Goal: Obtain resource: Download file/media

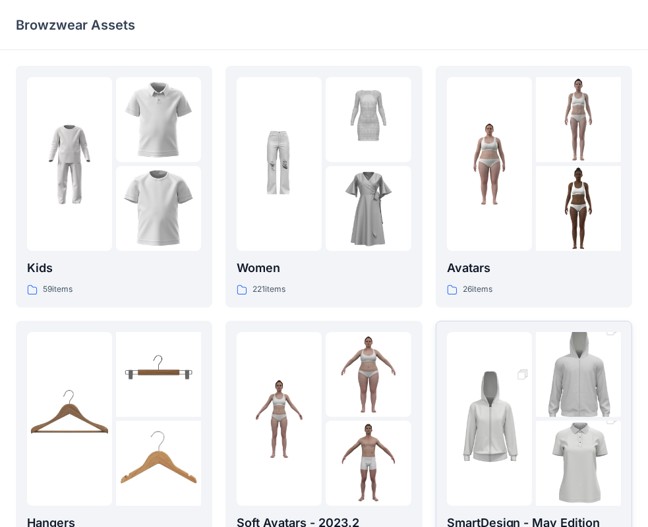
click at [556, 419] on div at bounding box center [578, 419] width 85 height 174
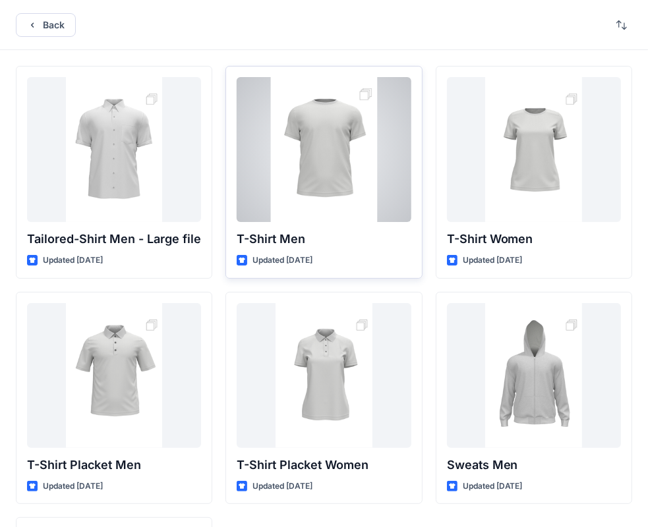
click at [348, 238] on p "T-Shirt Men" at bounding box center [324, 239] width 174 height 18
click at [331, 172] on div at bounding box center [324, 149] width 174 height 145
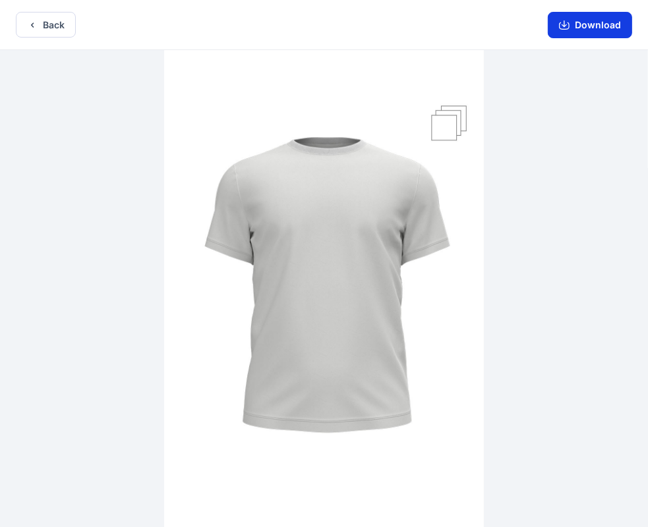
click at [604, 28] on button "Download" at bounding box center [590, 25] width 84 height 26
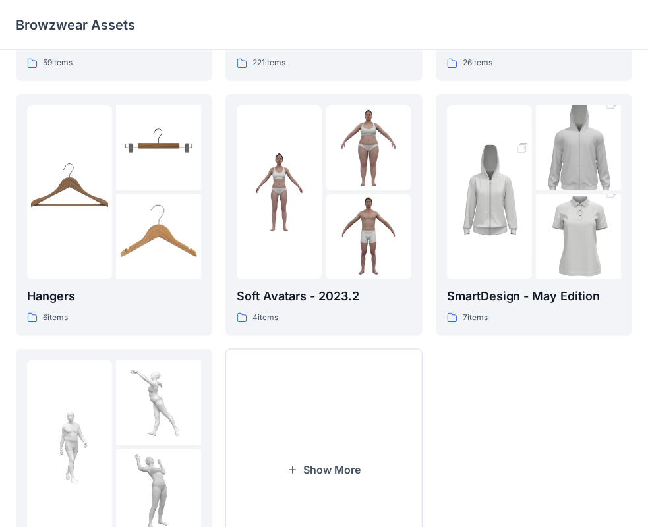
scroll to position [264, 0]
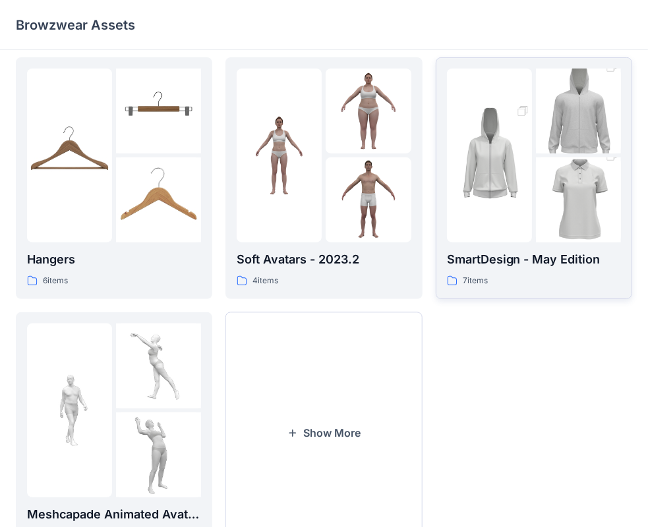
click at [565, 190] on img at bounding box center [578, 200] width 85 height 128
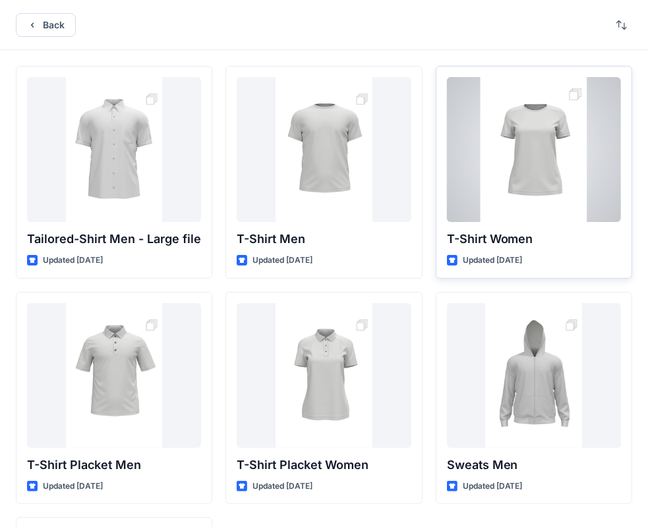
click at [540, 192] on div at bounding box center [534, 149] width 174 height 145
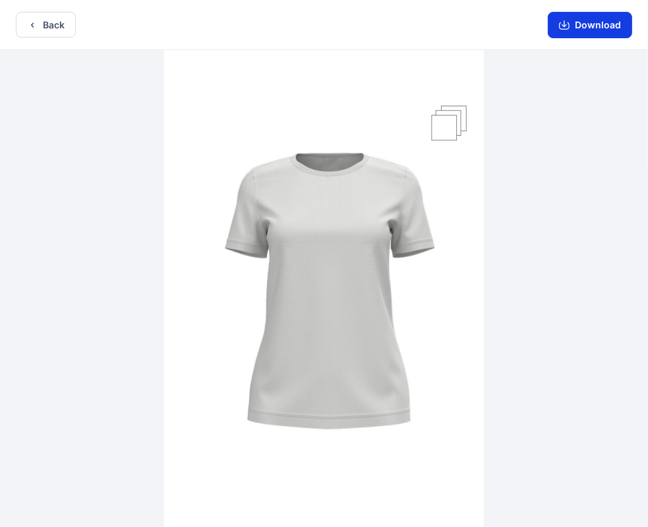
click at [579, 29] on button "Download" at bounding box center [590, 25] width 84 height 26
click at [45, 18] on button "Back" at bounding box center [46, 25] width 60 height 26
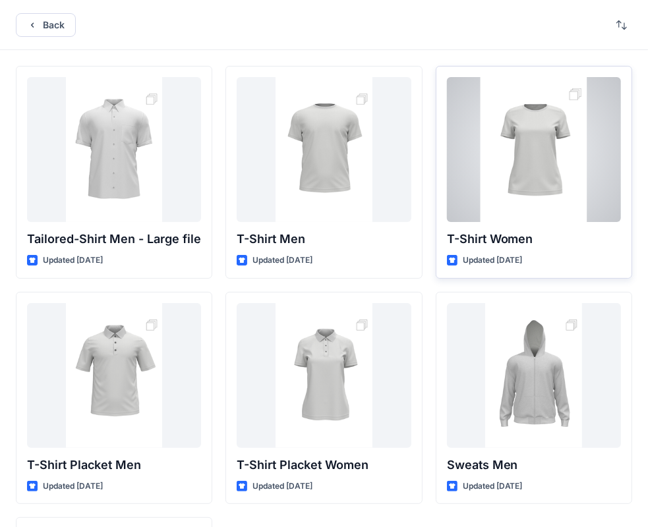
click at [522, 142] on div at bounding box center [534, 149] width 174 height 145
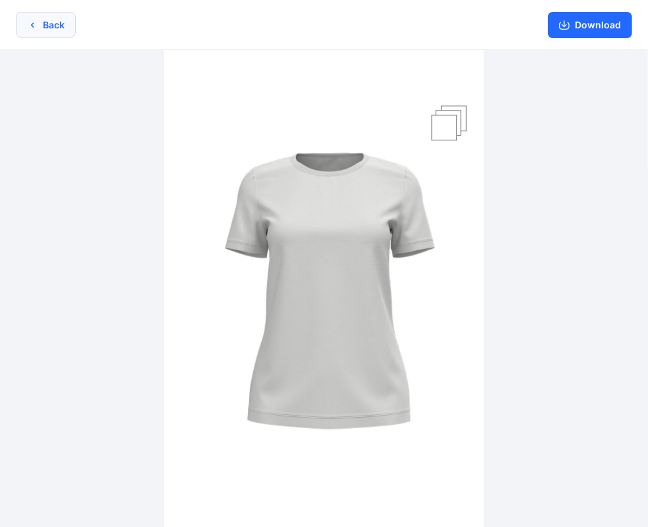
click at [29, 26] on icon "button" at bounding box center [32, 25] width 11 height 11
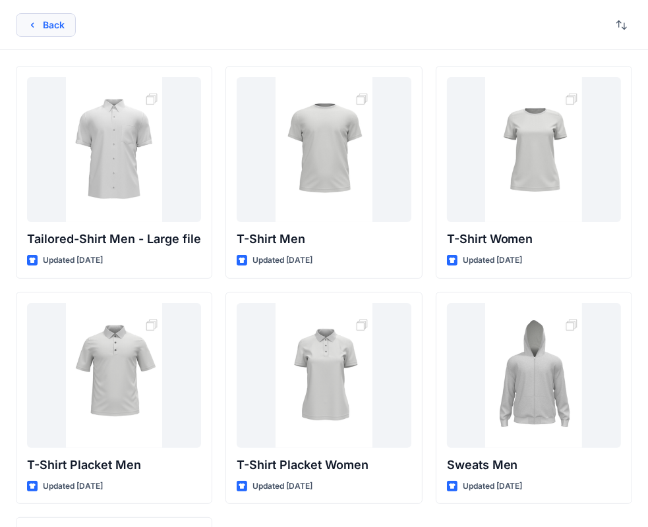
click at [50, 22] on button "Back" at bounding box center [46, 25] width 60 height 24
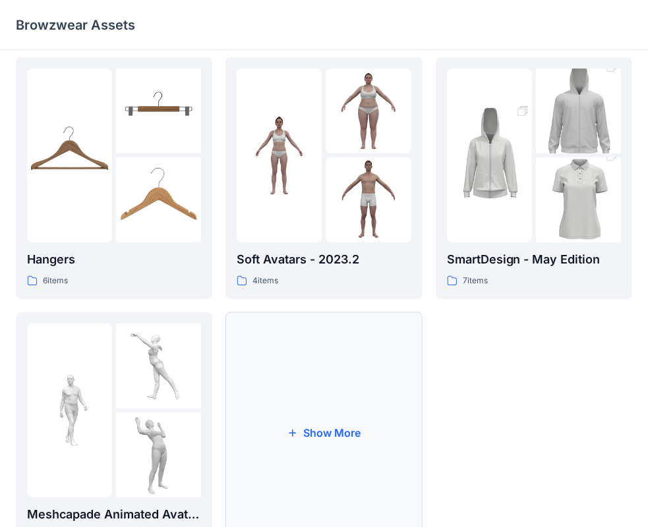
click at [265, 414] on button "Show More" at bounding box center [323, 433] width 196 height 242
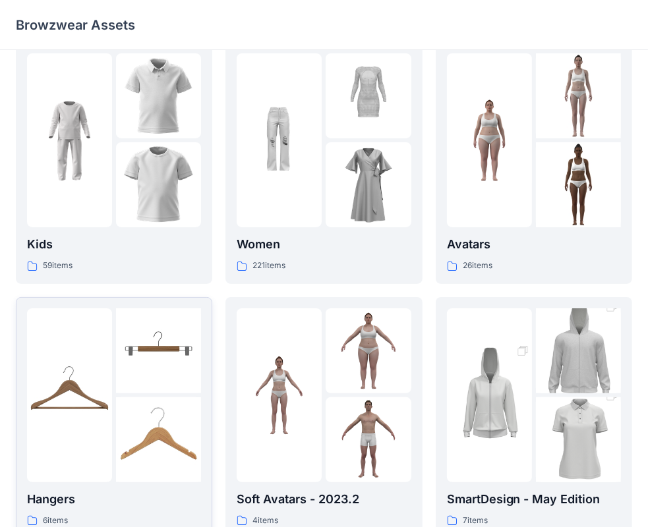
scroll to position [0, 0]
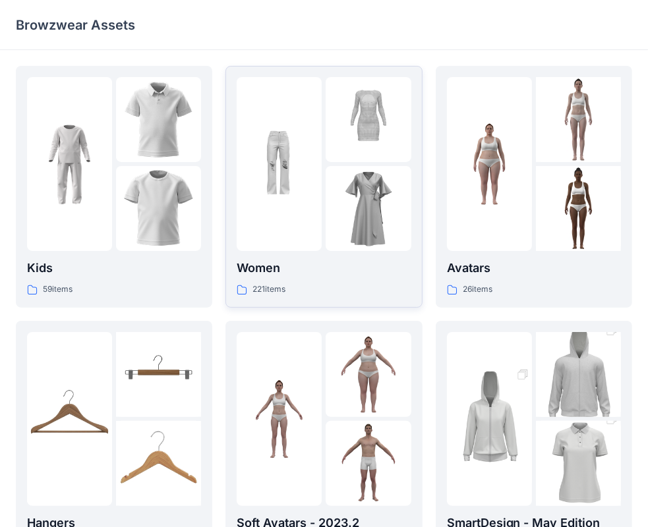
click at [316, 229] on div at bounding box center [279, 164] width 85 height 174
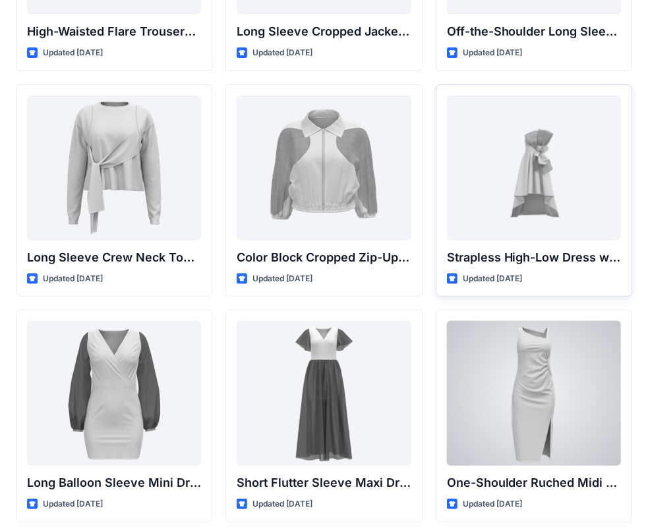
scroll to position [66, 0]
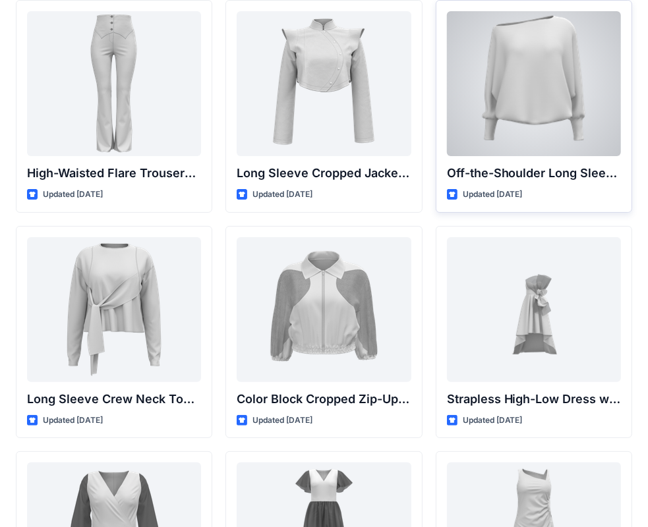
click at [534, 82] on div at bounding box center [534, 83] width 174 height 145
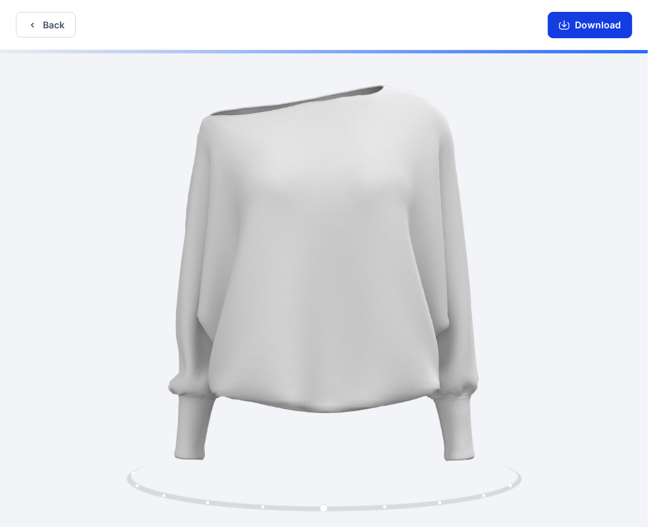
click at [590, 23] on button "Download" at bounding box center [590, 25] width 84 height 26
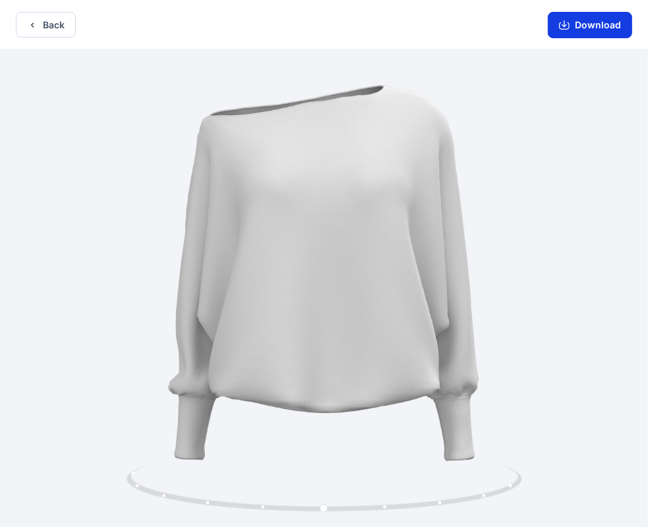
click at [604, 30] on button "Download" at bounding box center [590, 25] width 84 height 26
click at [45, 28] on button "Back" at bounding box center [46, 25] width 60 height 26
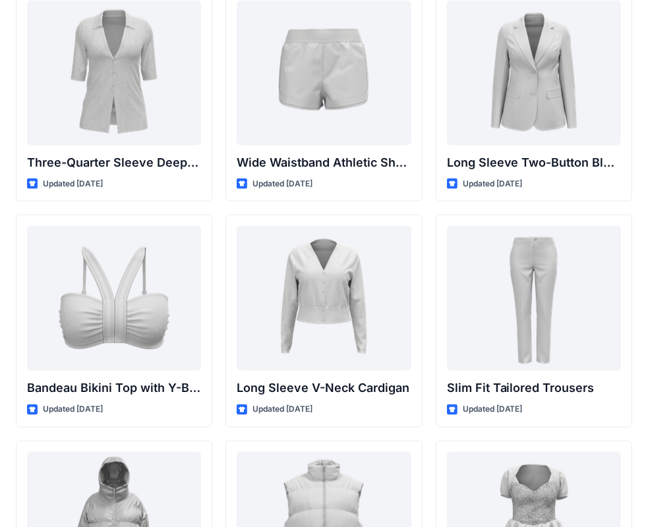
scroll to position [1226, 0]
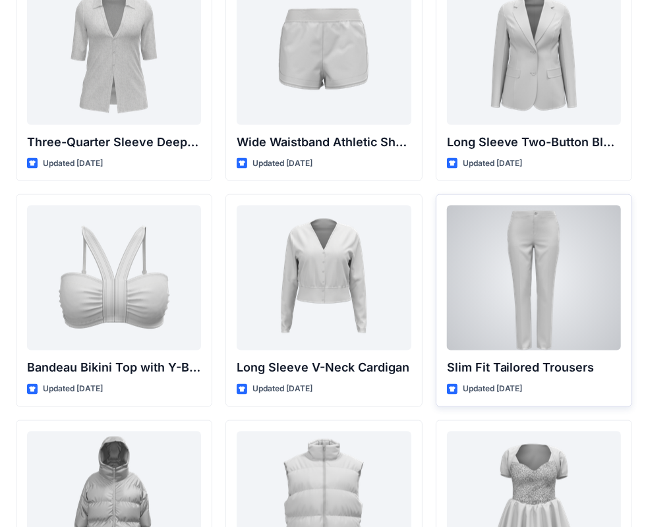
click at [558, 283] on div at bounding box center [534, 278] width 174 height 145
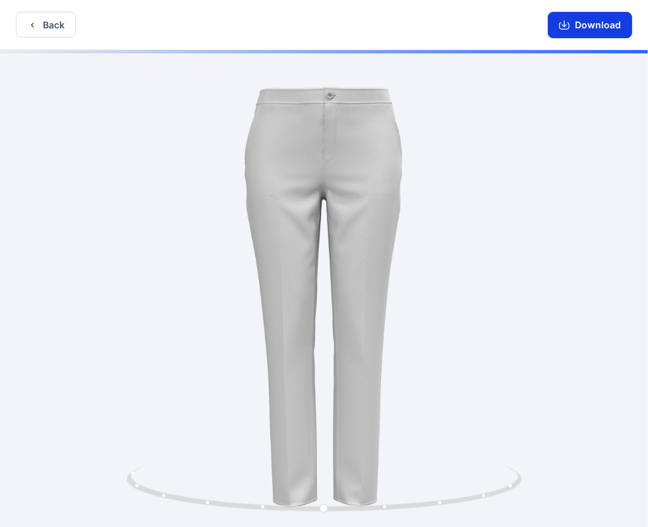
click at [596, 24] on button "Download" at bounding box center [590, 25] width 84 height 26
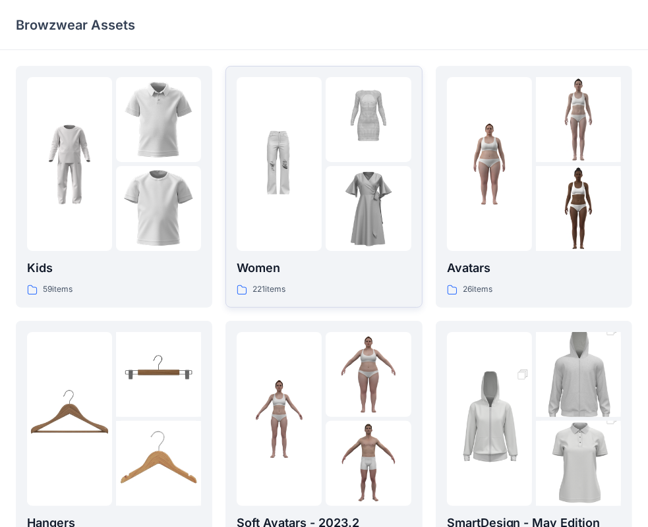
click at [304, 196] on img at bounding box center [279, 164] width 85 height 85
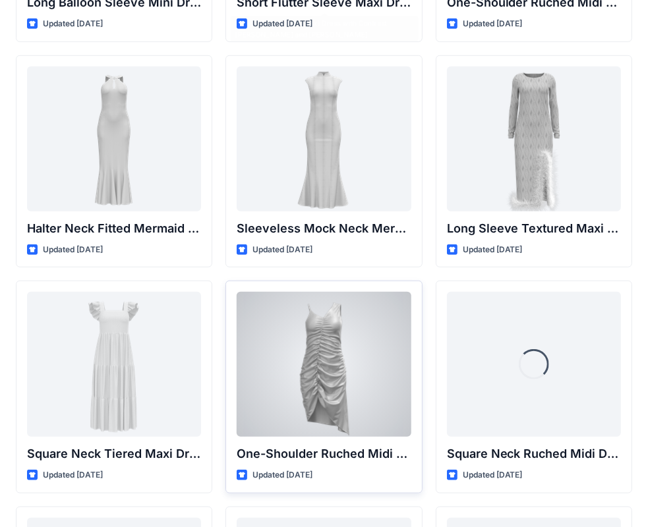
scroll to position [886, 0]
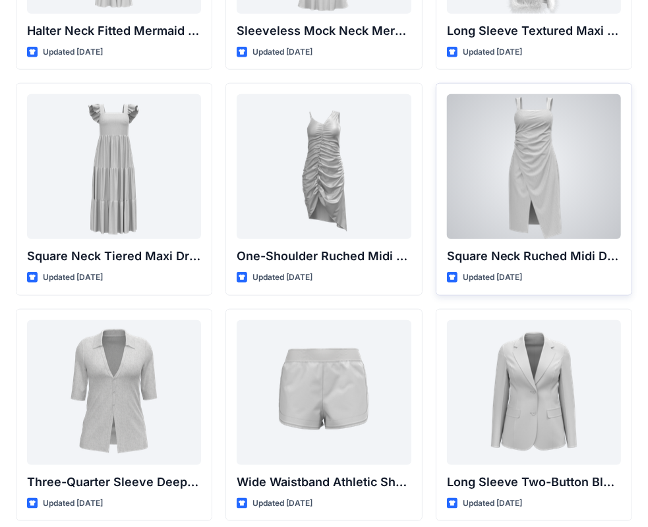
click at [542, 158] on div at bounding box center [534, 166] width 174 height 145
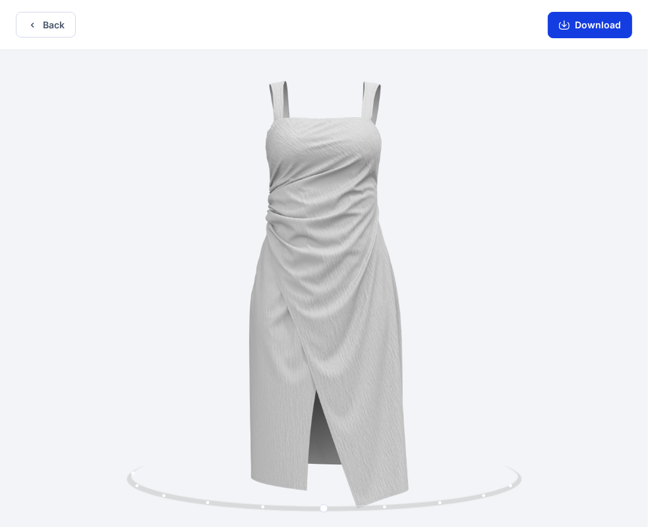
click at [565, 23] on icon "button" at bounding box center [563, 23] width 5 height 7
